Goal: Check status: Check status

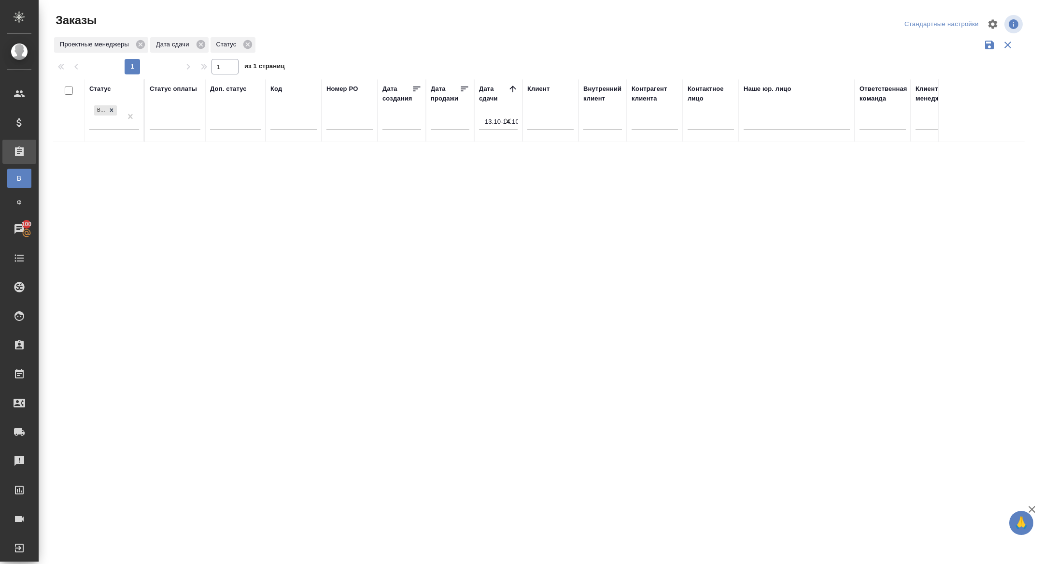
drag, startPoint x: 506, startPoint y: 113, endPoint x: 462, endPoint y: 118, distance: 44.2
click at [506, 113] on button "button" at bounding box center [508, 121] width 10 height 17
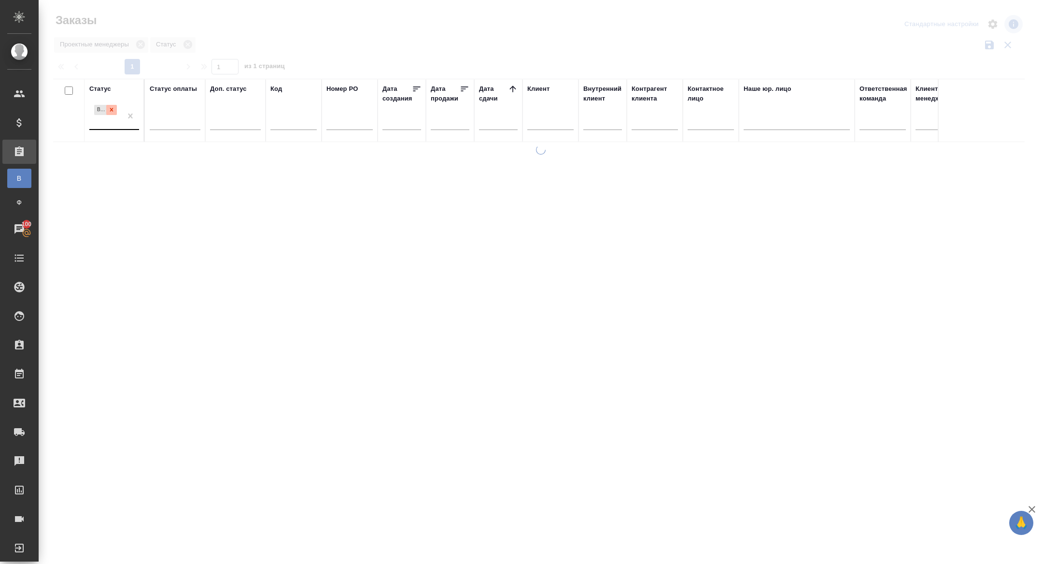
click at [110, 110] on icon at bounding box center [111, 109] width 7 height 7
click at [486, 122] on input "text" at bounding box center [501, 122] width 33 height 14
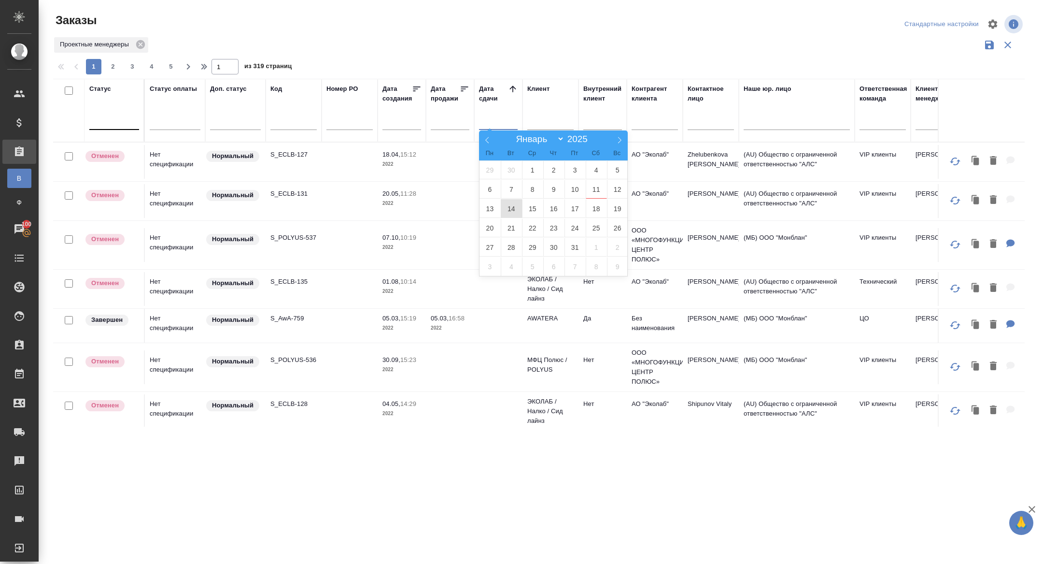
click at [516, 208] on span "14" at bounding box center [511, 208] width 21 height 19
type div "[DATE]T21:00:00.000Z"
click at [530, 208] on span "15" at bounding box center [532, 208] width 21 height 19
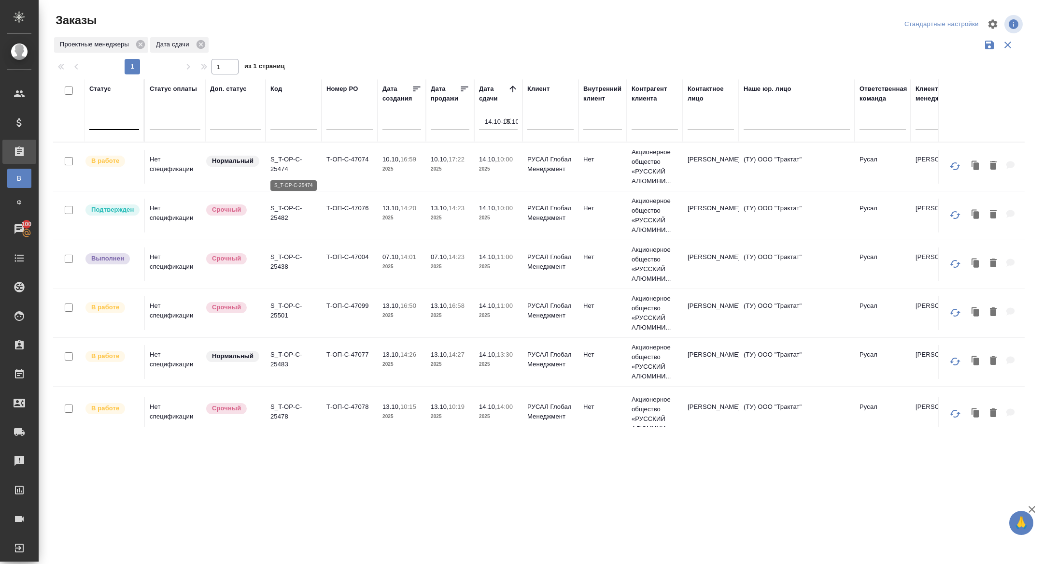
click at [283, 162] on p "S_T-OP-C-25474" at bounding box center [294, 164] width 46 height 19
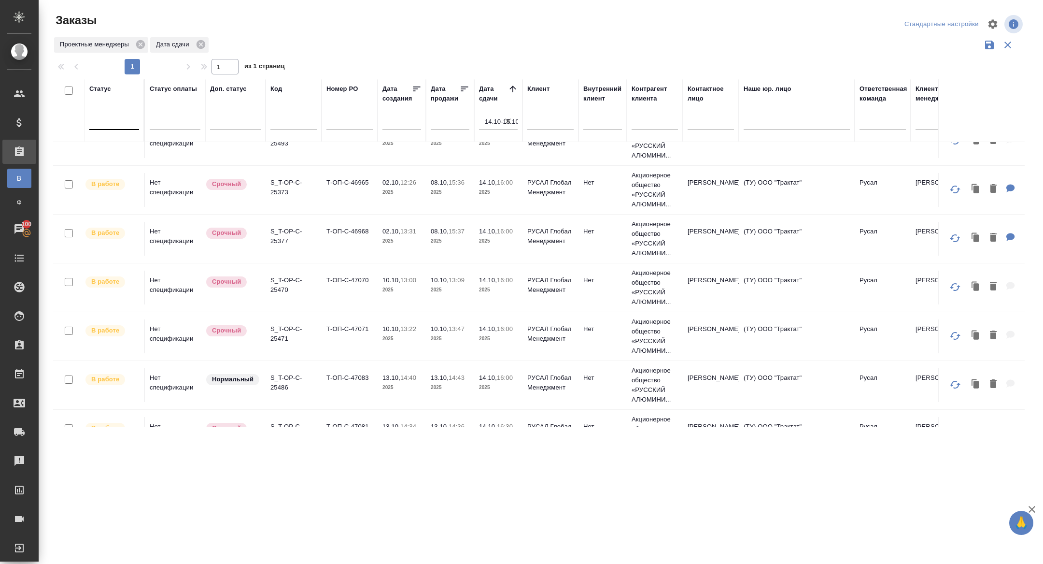
scroll to position [377, 0]
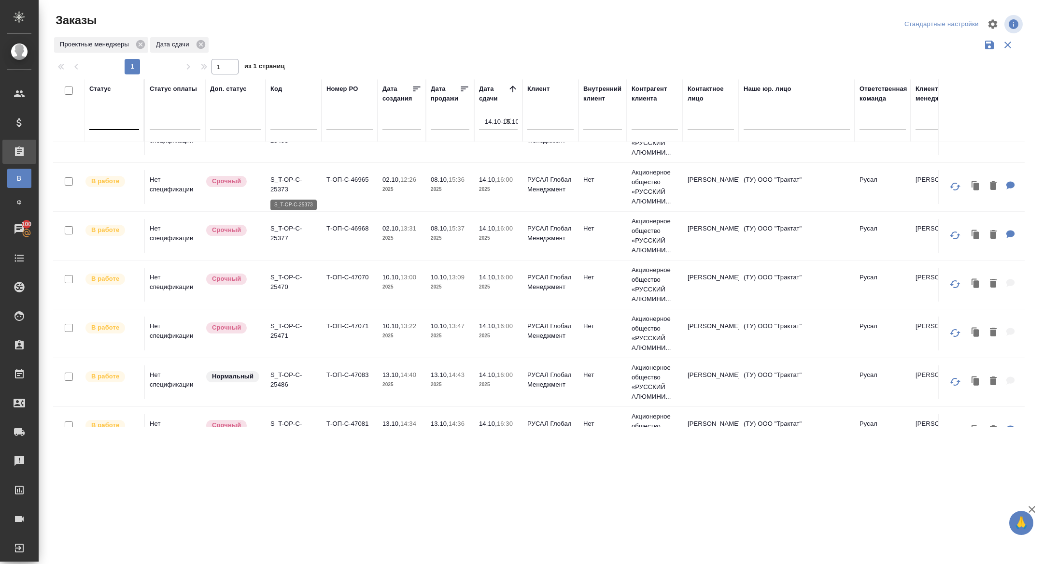
click at [279, 183] on p "S_T-OP-C-25373" at bounding box center [294, 184] width 46 height 19
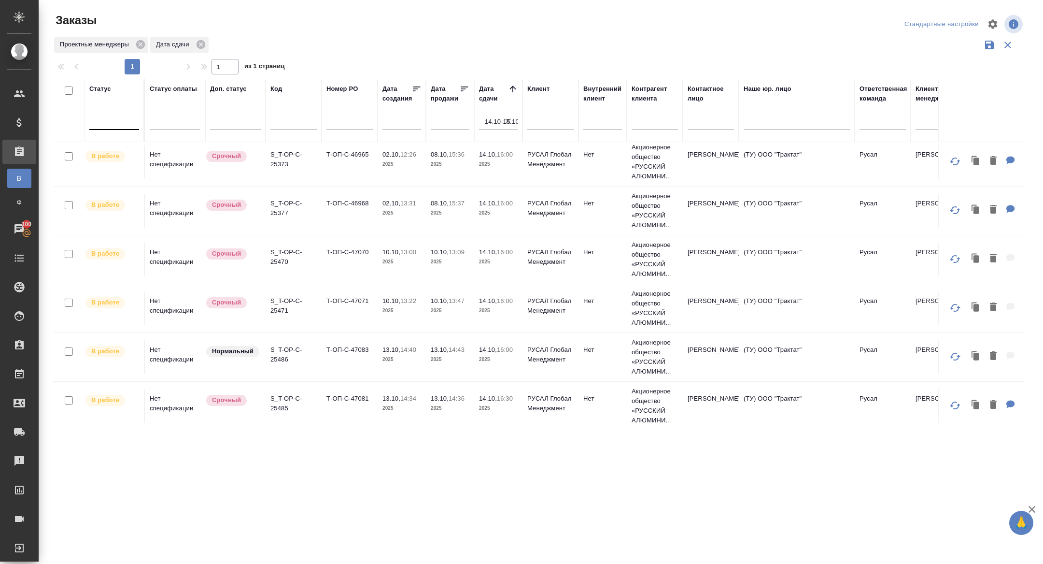
scroll to position [403, 0]
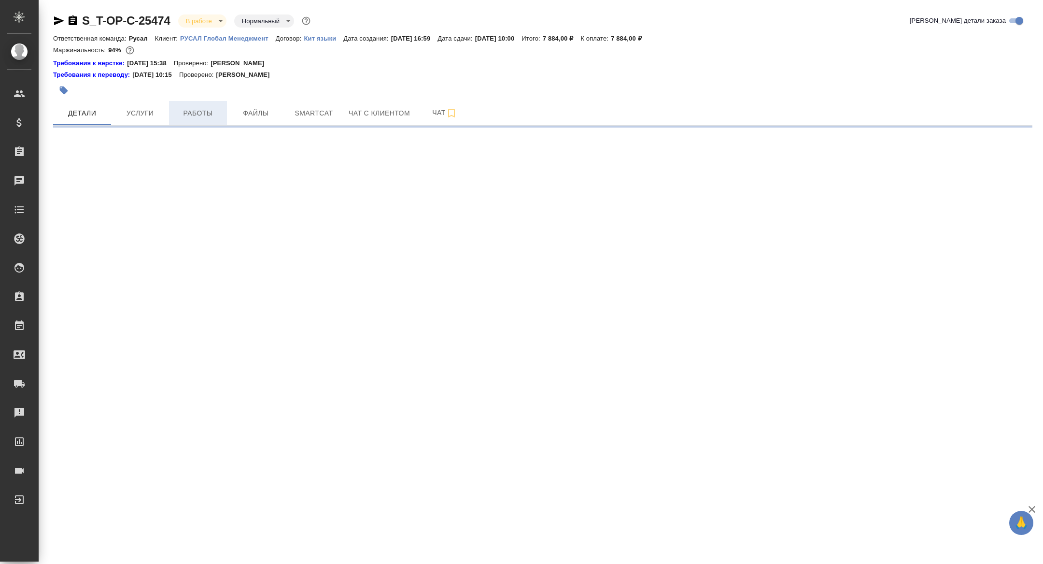
click at [203, 111] on span "Работы" at bounding box center [198, 113] width 46 height 12
select select "RU"
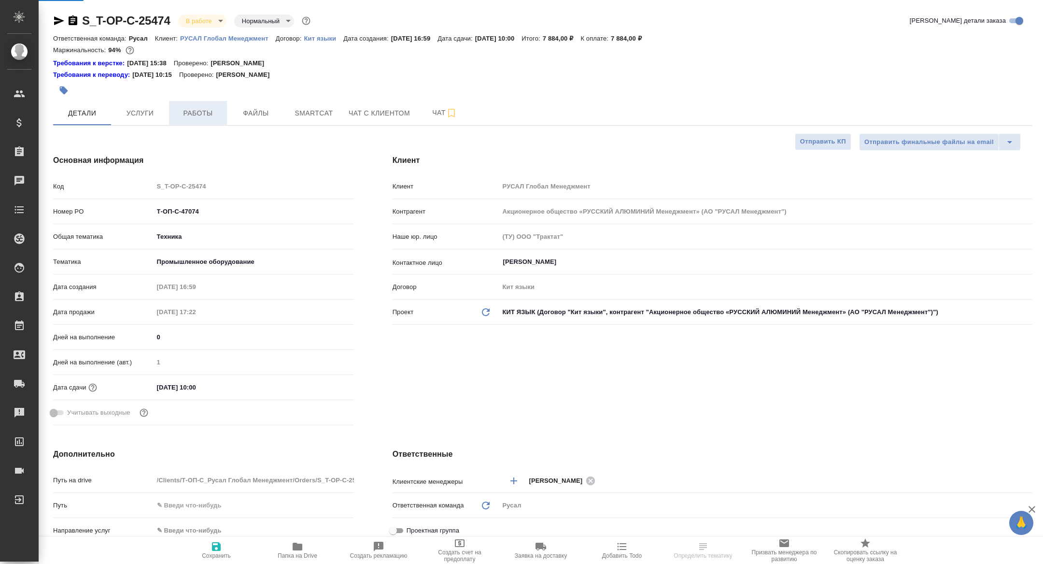
type textarea "x"
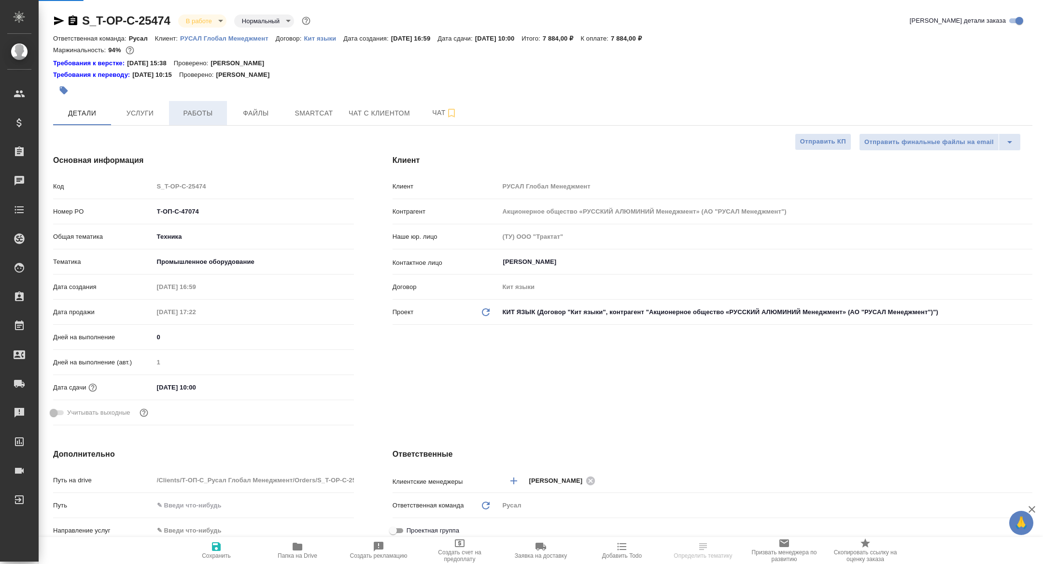
type textarea "x"
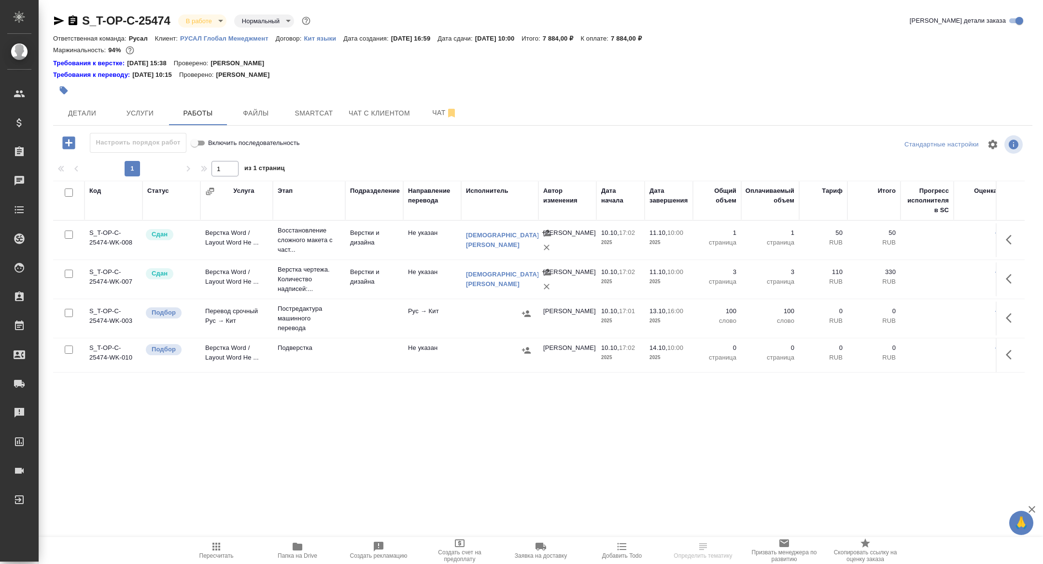
click at [315, 99] on div at bounding box center [379, 90] width 653 height 21
click at [315, 112] on span "Smartcat" at bounding box center [314, 113] width 46 height 12
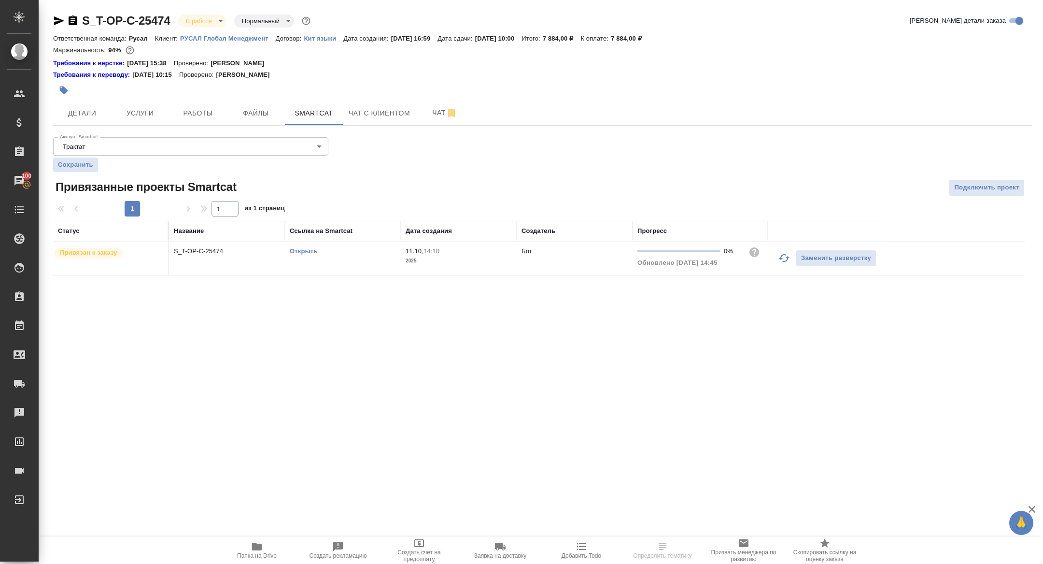
click at [783, 260] on icon "button" at bounding box center [785, 258] width 12 height 12
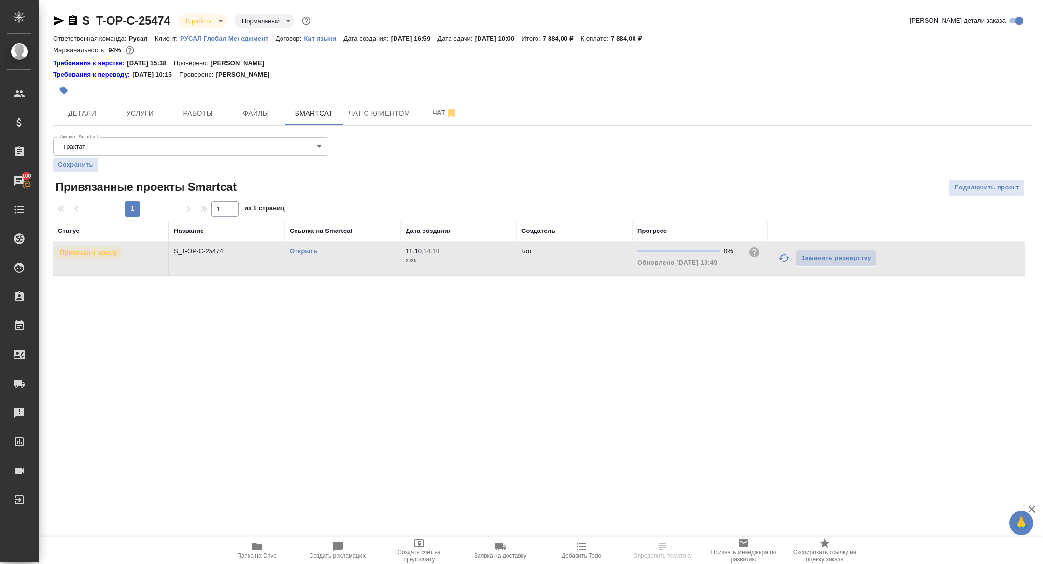
click at [301, 252] on link "Открыть" at bounding box center [304, 250] width 28 height 7
click at [213, 114] on span "Работы" at bounding box center [198, 113] width 46 height 12
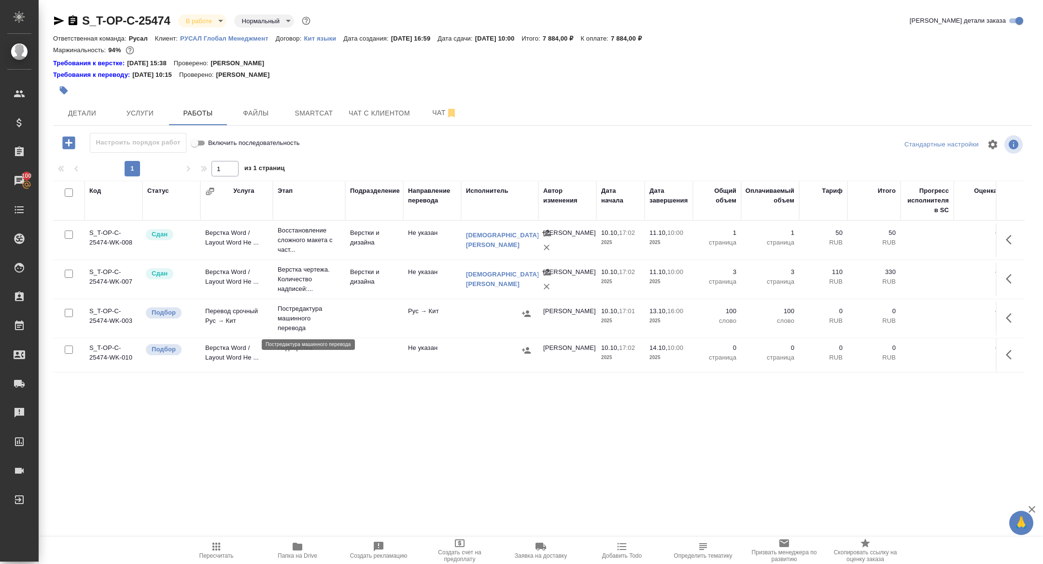
click at [288, 313] on p "Постредактура машинного перевода" at bounding box center [309, 318] width 63 height 29
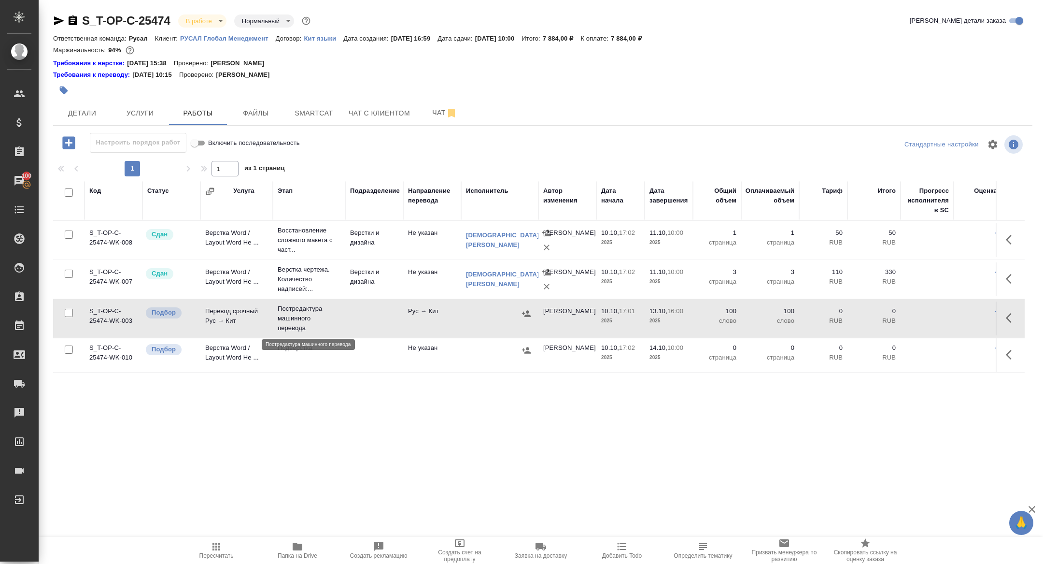
click at [288, 313] on p "Постредактура машинного перевода" at bounding box center [309, 318] width 63 height 29
click at [426, 113] on span "Чат" at bounding box center [445, 113] width 46 height 12
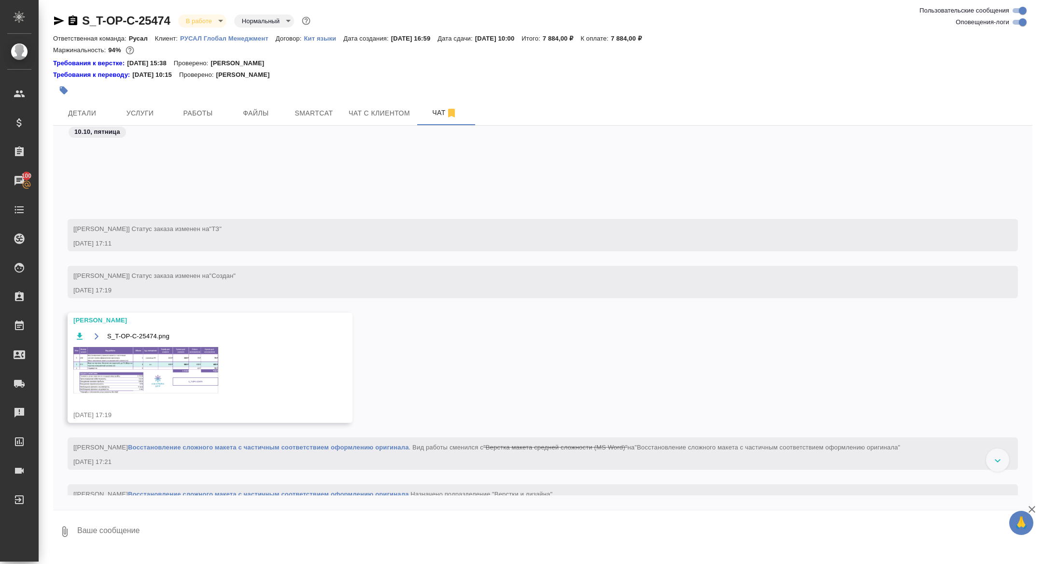
scroll to position [104, 0]
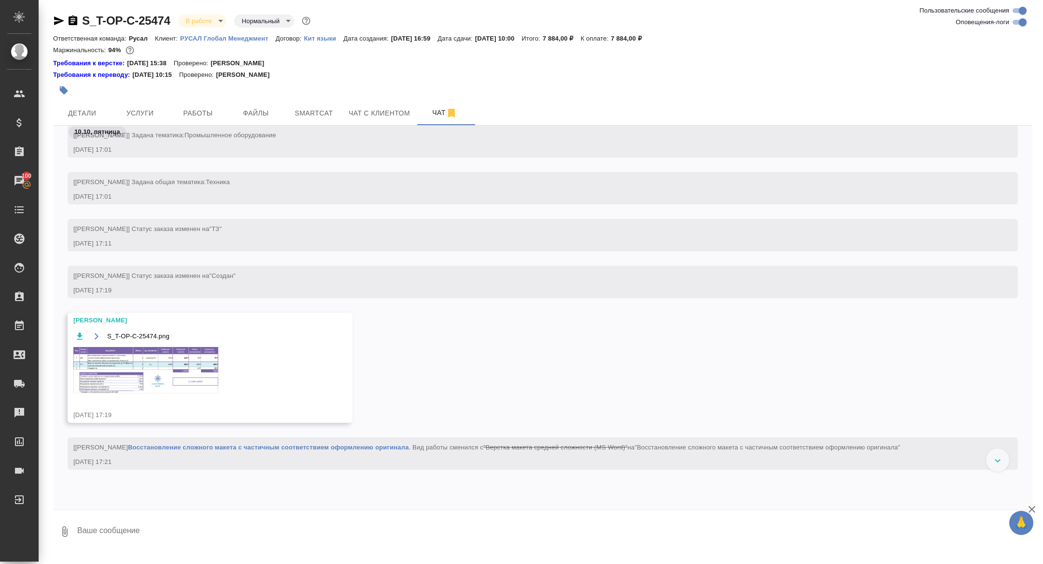
click at [168, 374] on img at bounding box center [145, 370] width 145 height 46
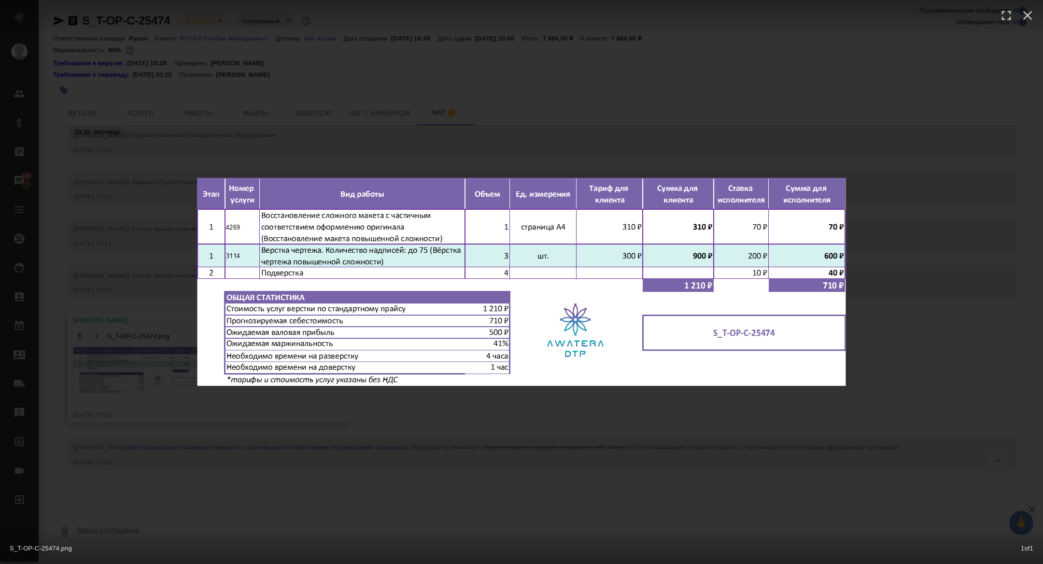
click at [168, 374] on div "S_T-OP-C-25474.png 1 of 1" at bounding box center [521, 282] width 1043 height 564
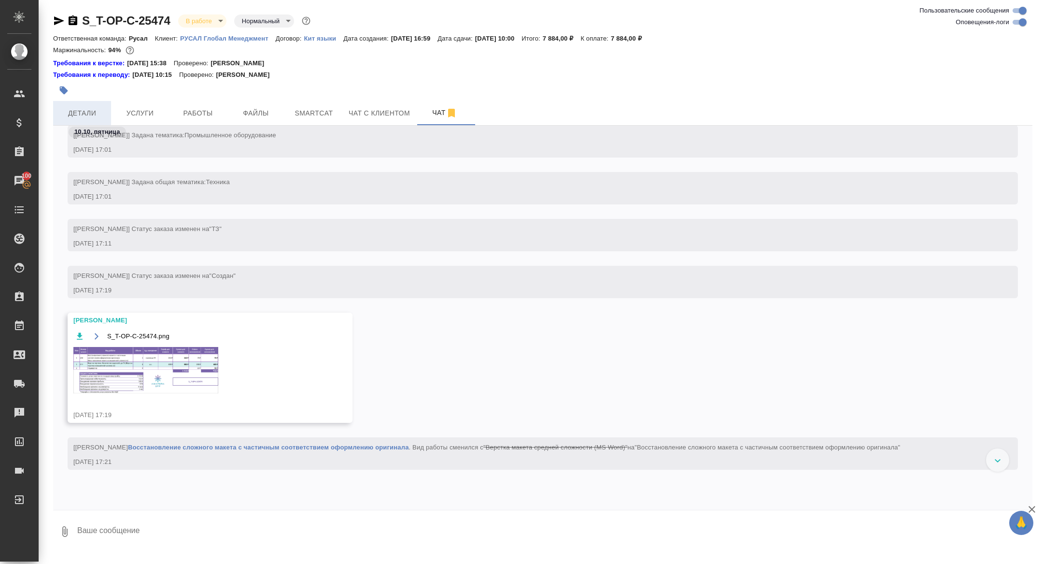
click at [97, 108] on span "Детали" at bounding box center [82, 113] width 46 height 12
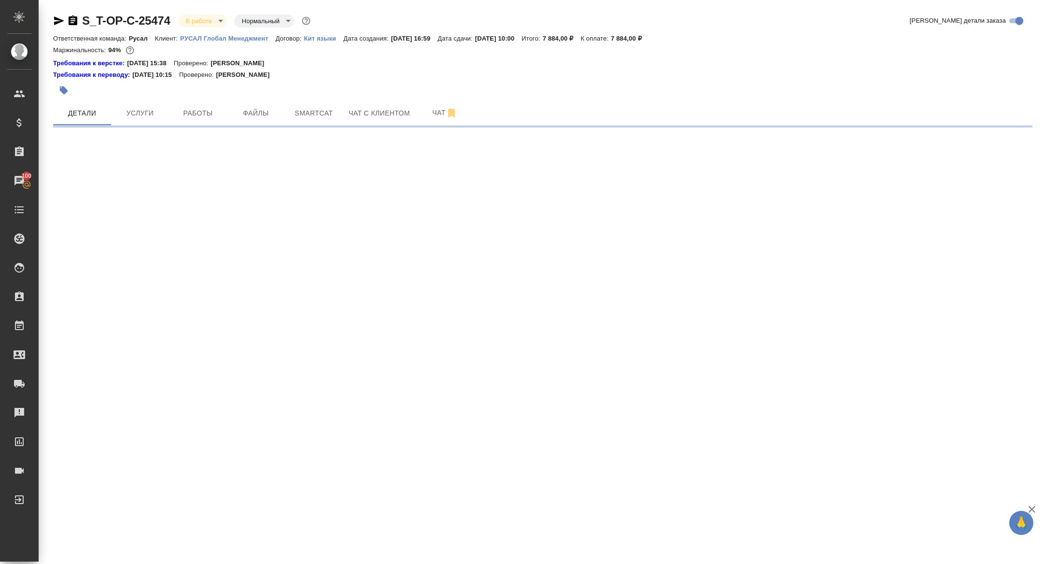
select select "RU"
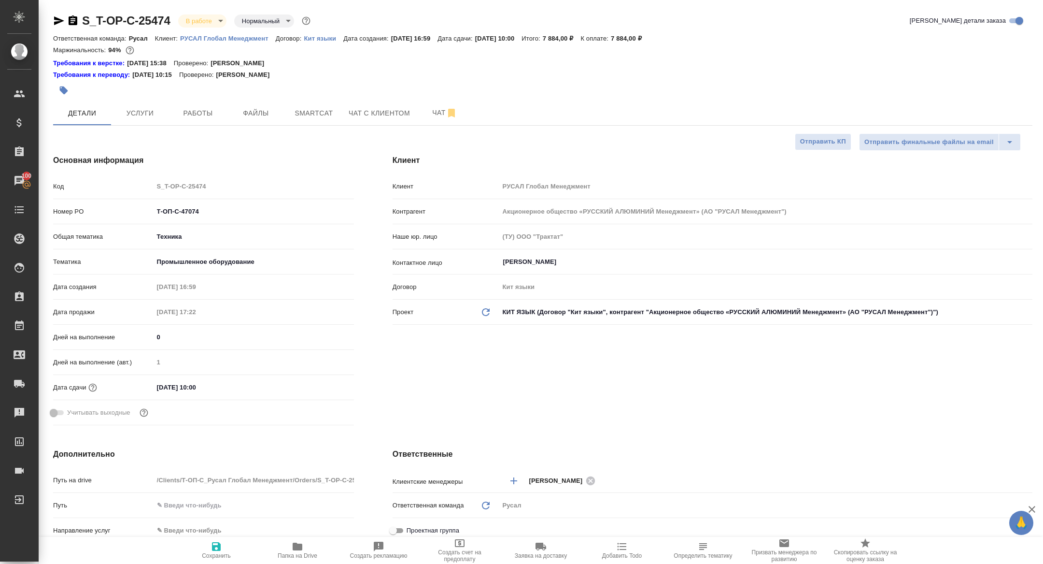
type textarea "x"
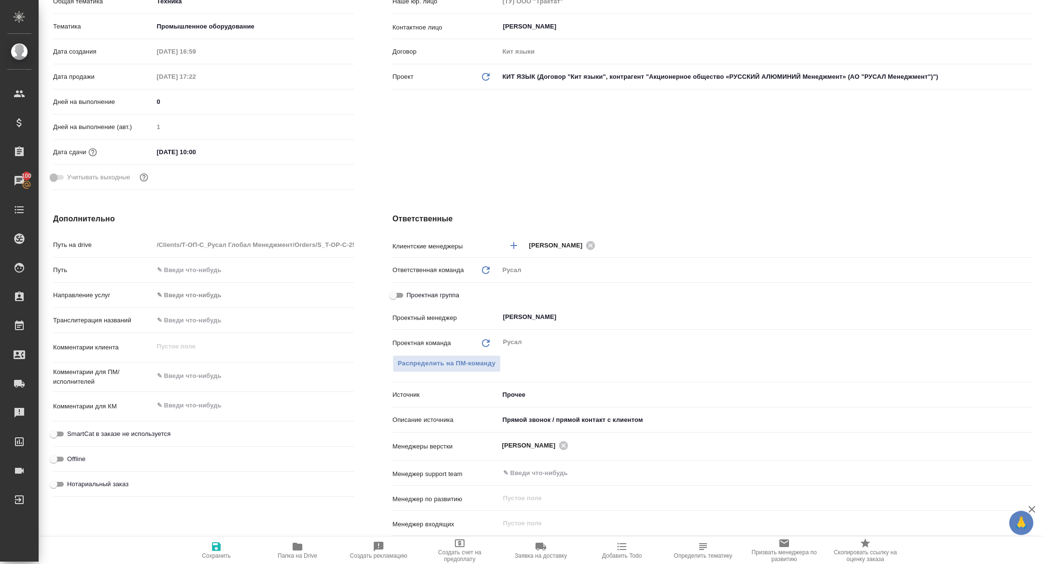
scroll to position [239, 0]
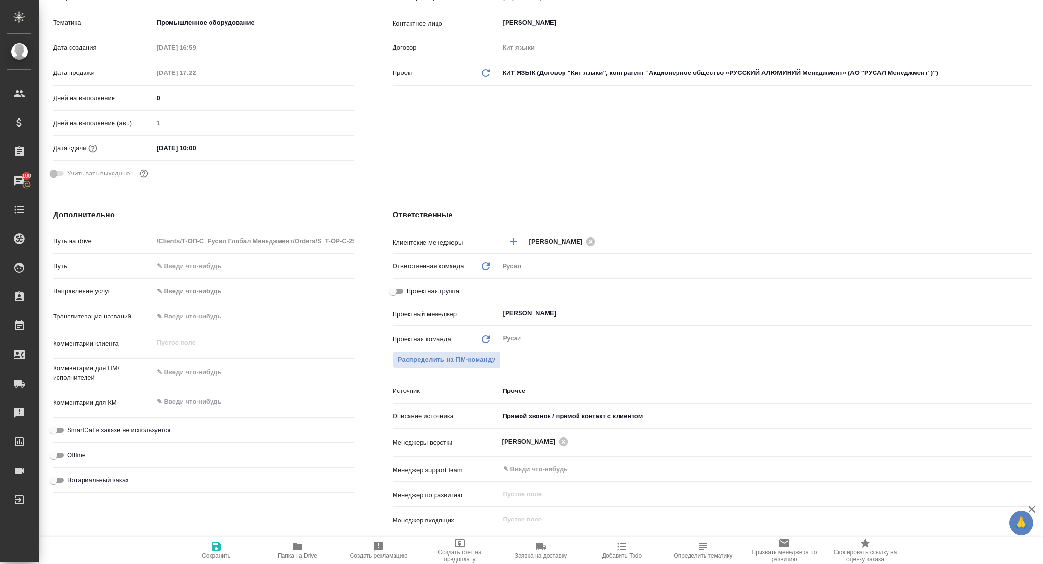
type textarea "x"
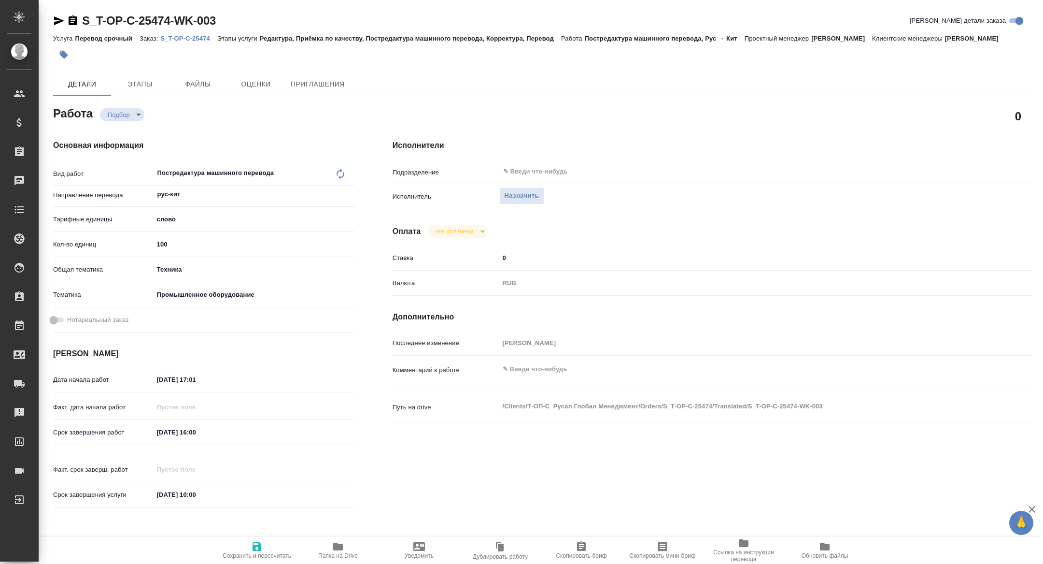
type textarea "x"
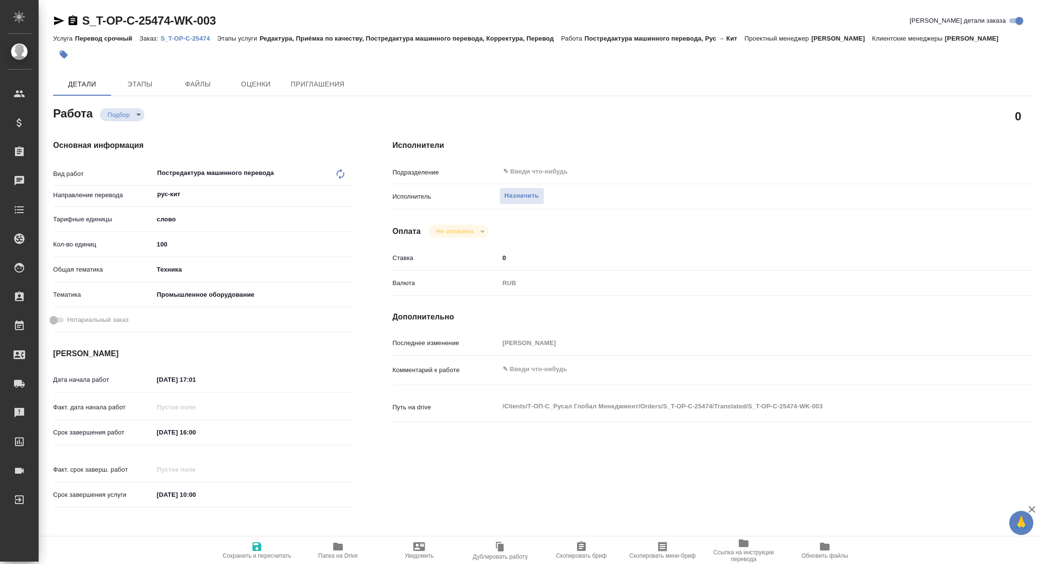
type textarea "x"
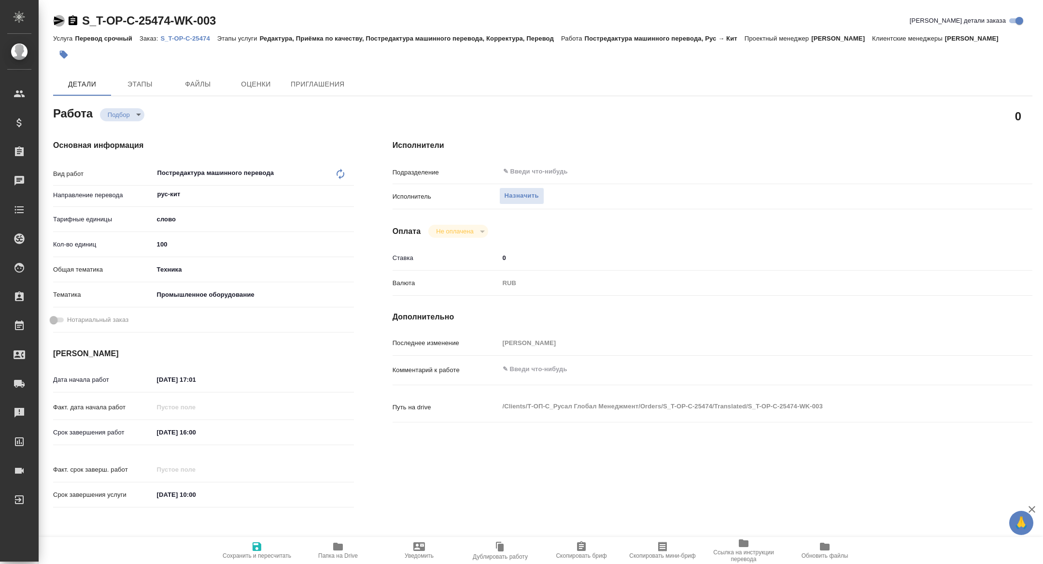
click at [54, 17] on icon "button" at bounding box center [59, 21] width 12 height 12
type textarea "x"
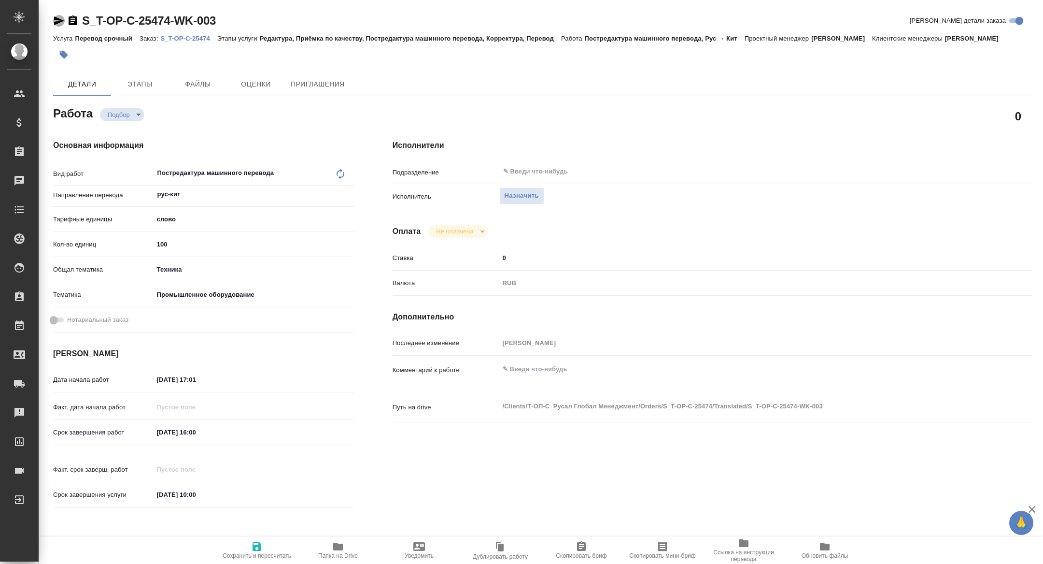
type textarea "x"
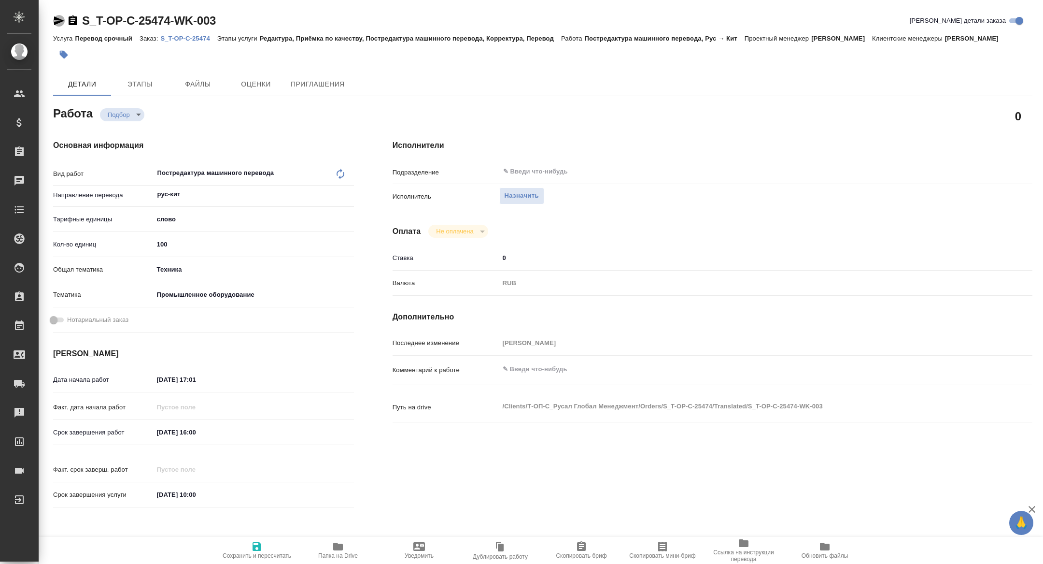
type textarea "x"
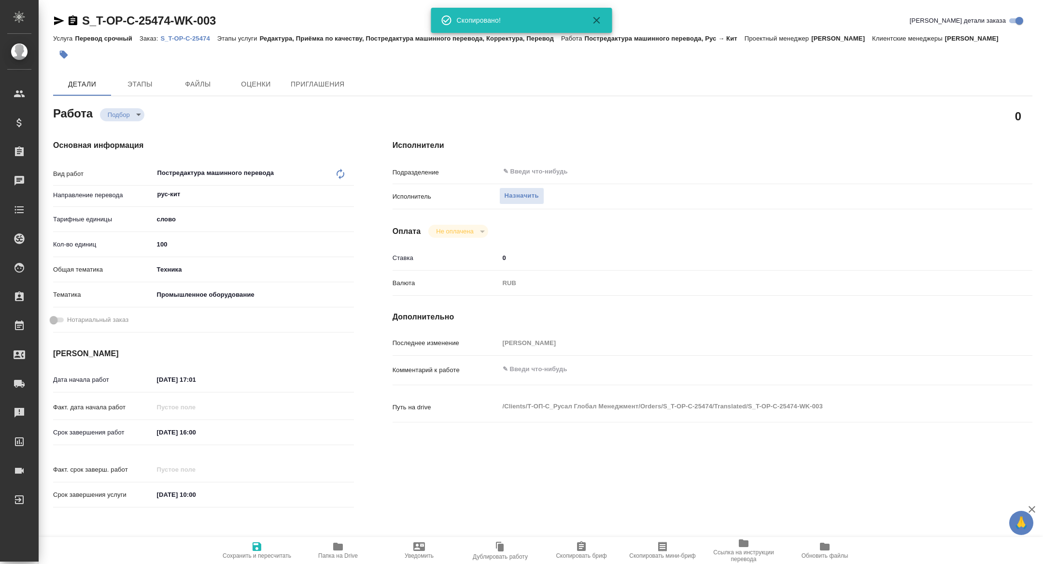
type textarea "x"
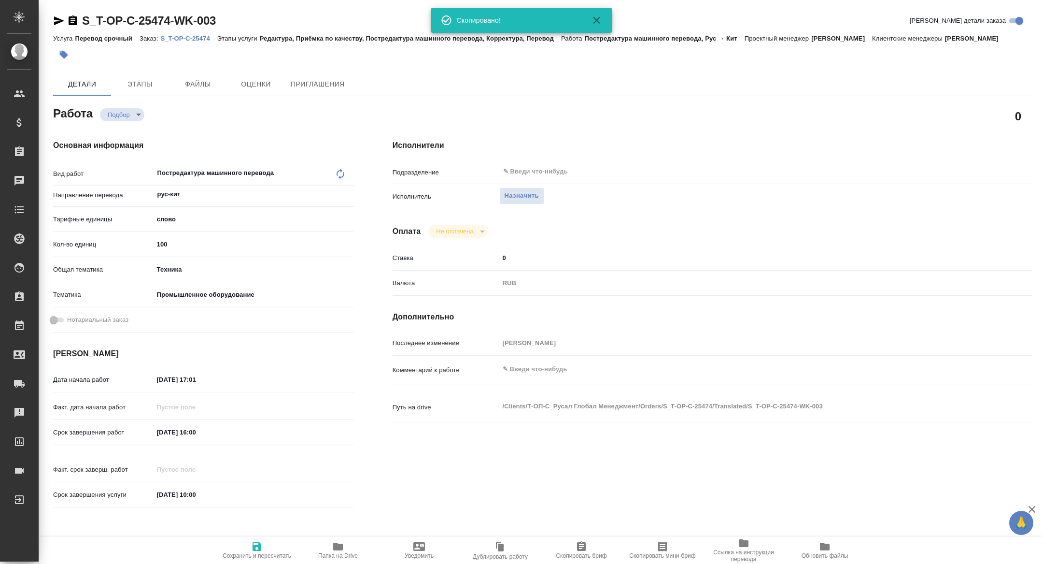
type textarea "x"
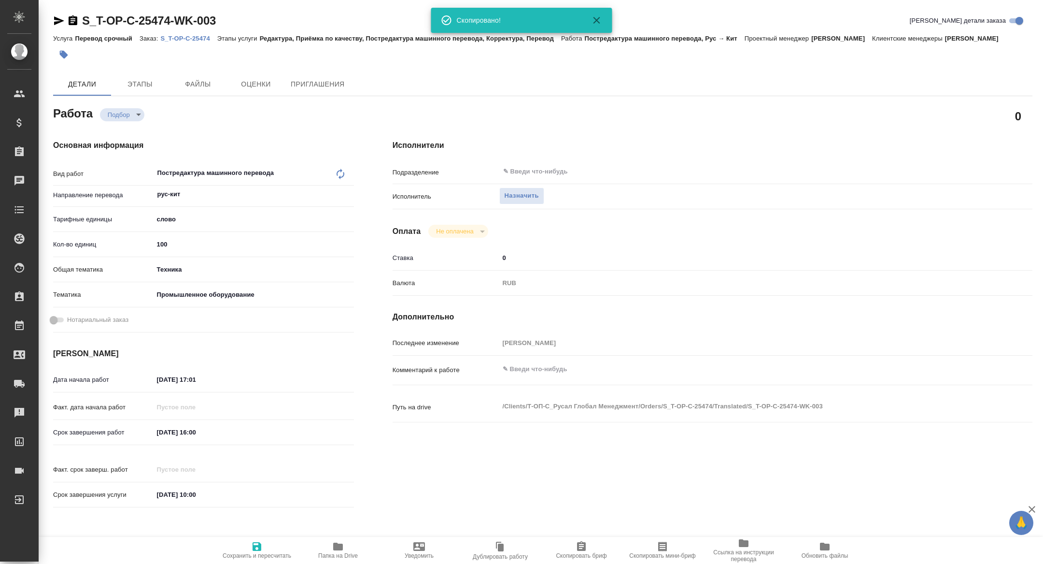
type textarea "x"
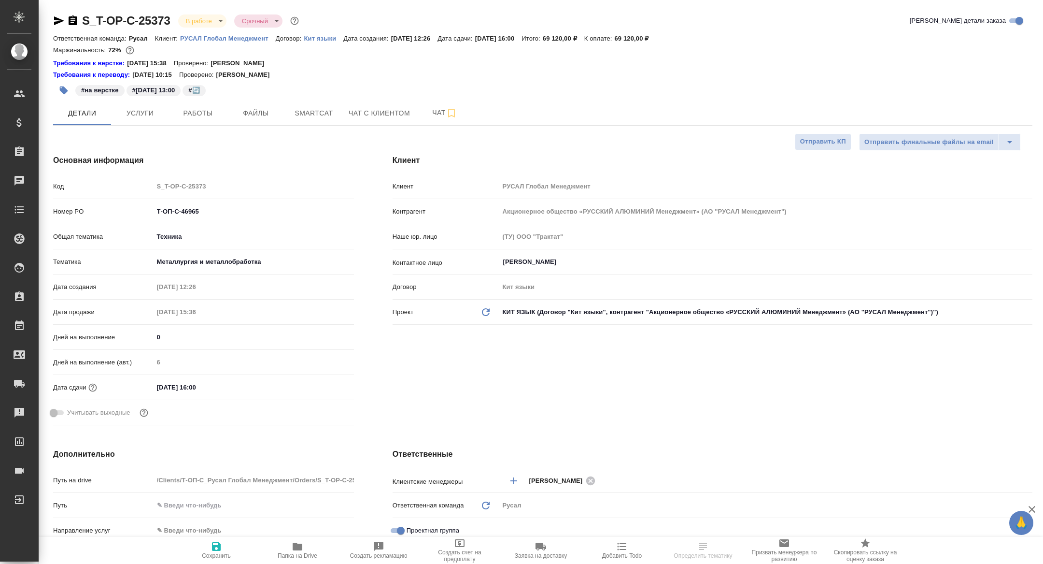
select select "RU"
click at [202, 115] on span "Работы" at bounding box center [198, 113] width 46 height 12
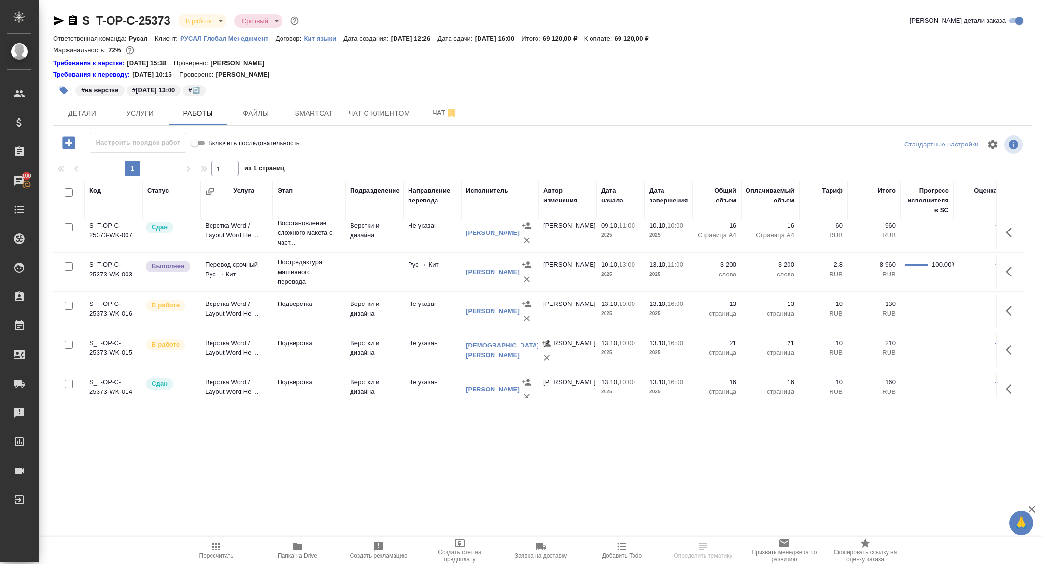
scroll to position [173, 0]
